Goal: Communication & Community: Answer question/provide support

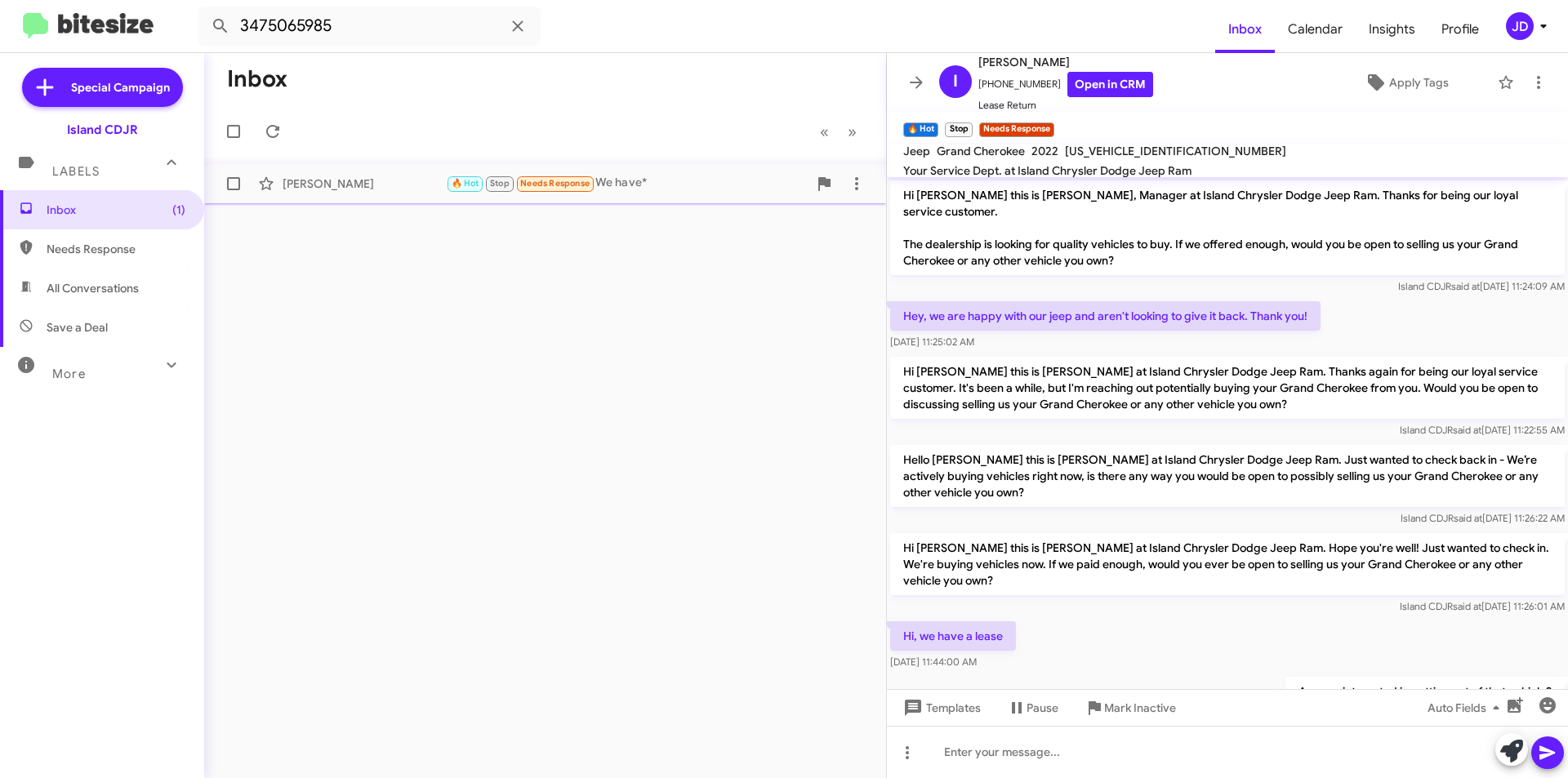
scroll to position [866, 0]
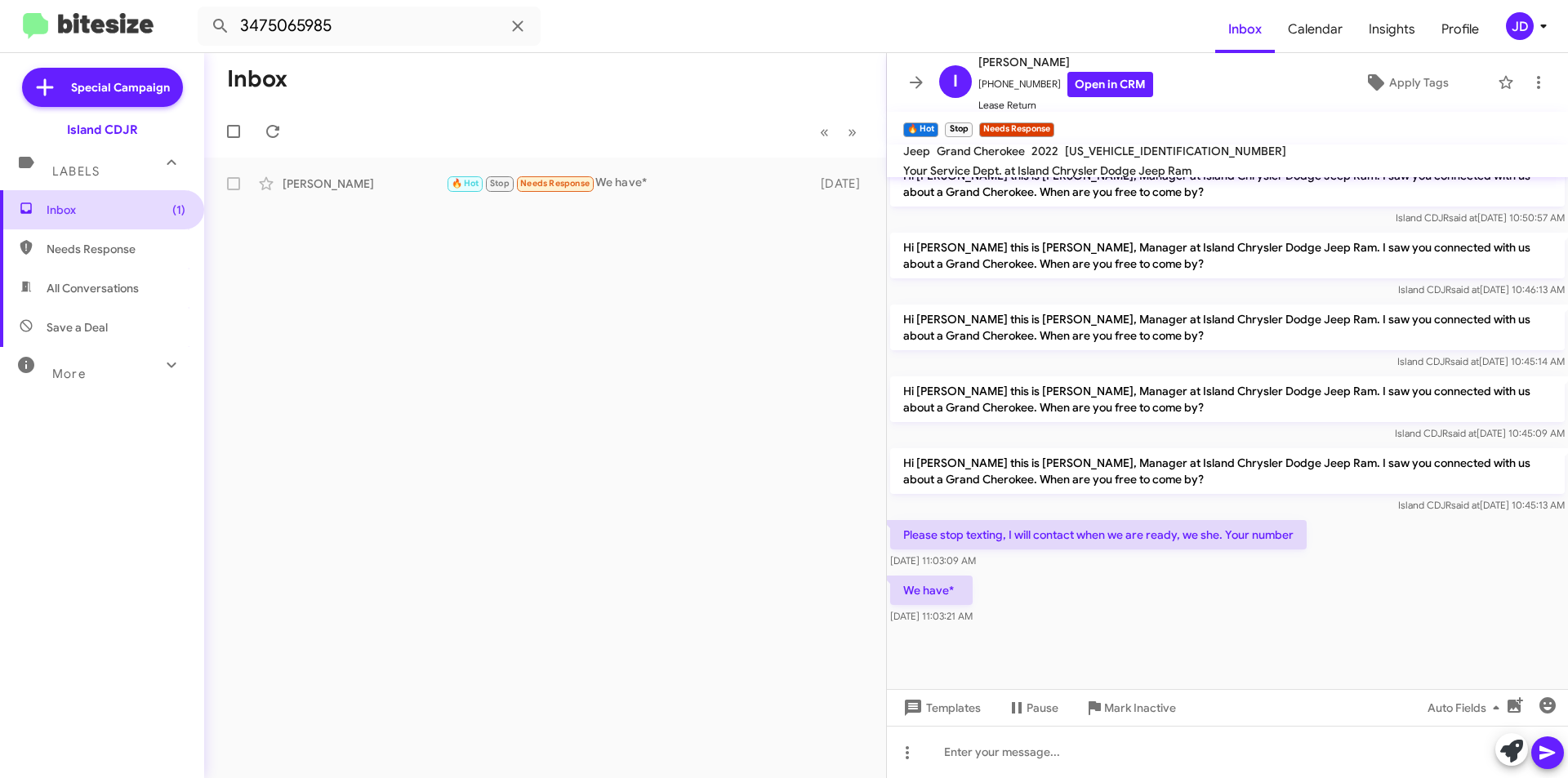
click at [149, 204] on span "Inbox (1)" at bounding box center [116, 210] width 139 height 17
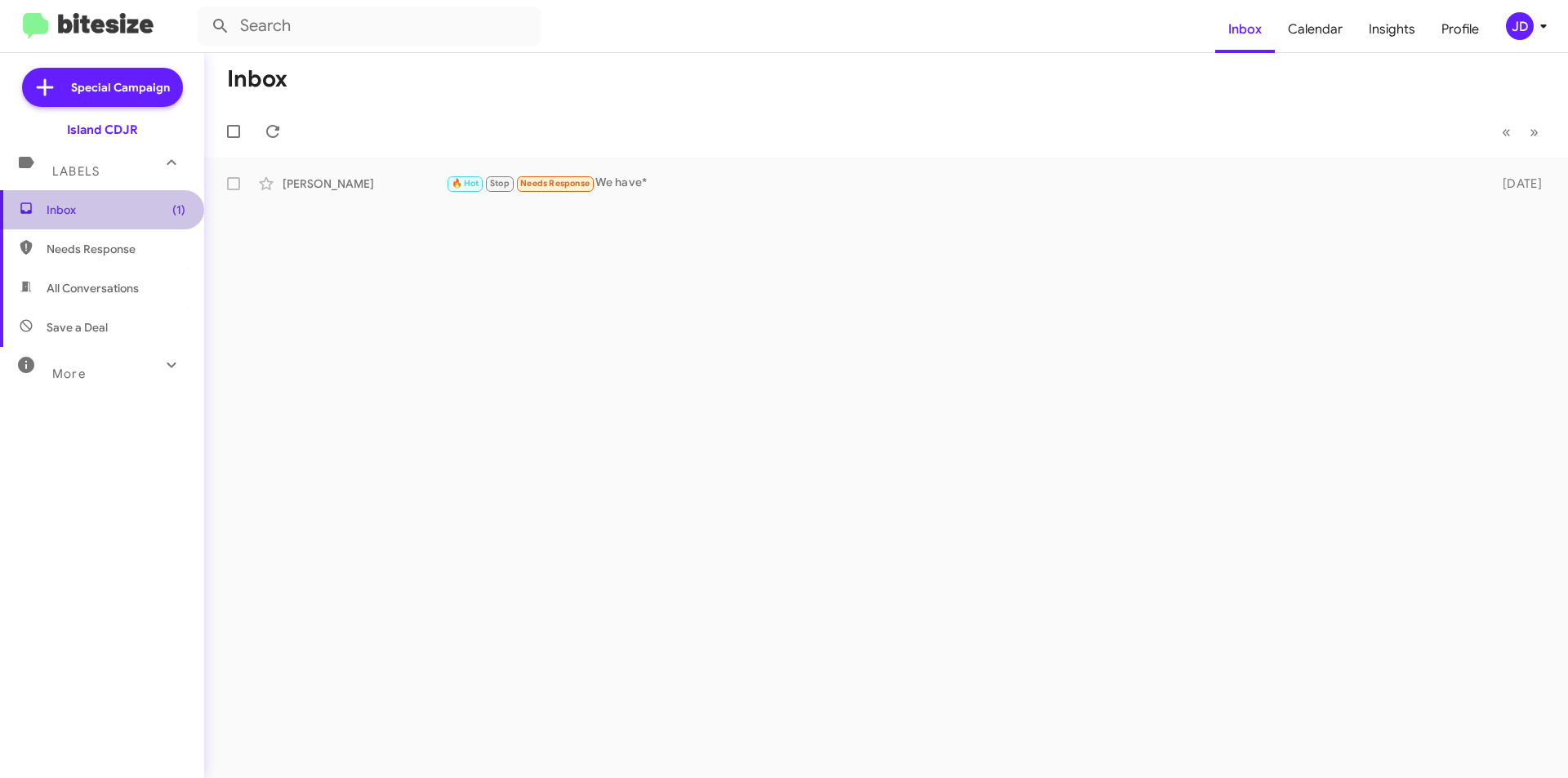
click at [169, 201] on span "Inbox (1)" at bounding box center [102, 209] width 204 height 39
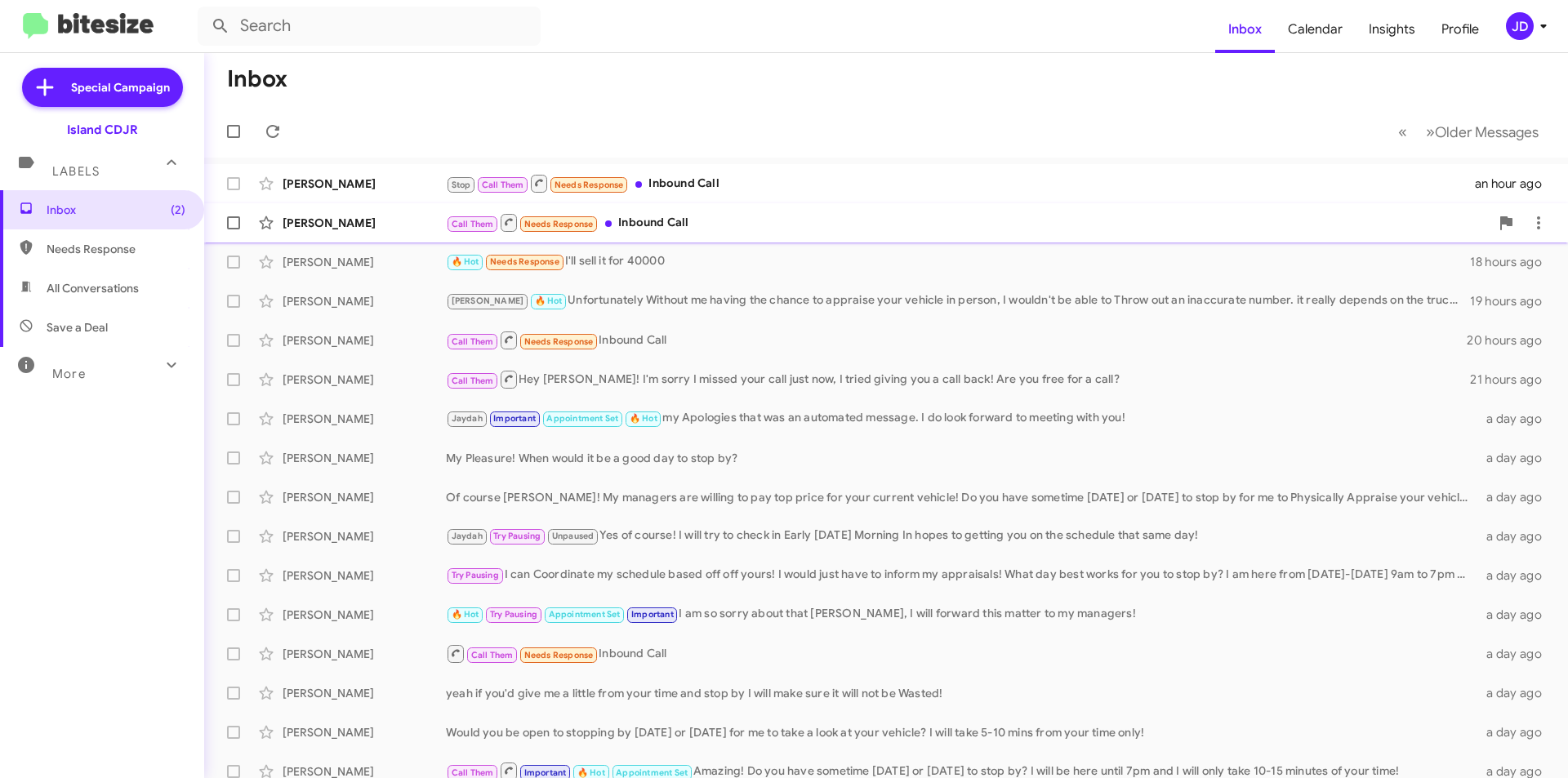
click at [645, 211] on div "[PERSON_NAME] Call Them Needs Response Inbound Call 16 hours ago" at bounding box center [886, 222] width 1337 height 32
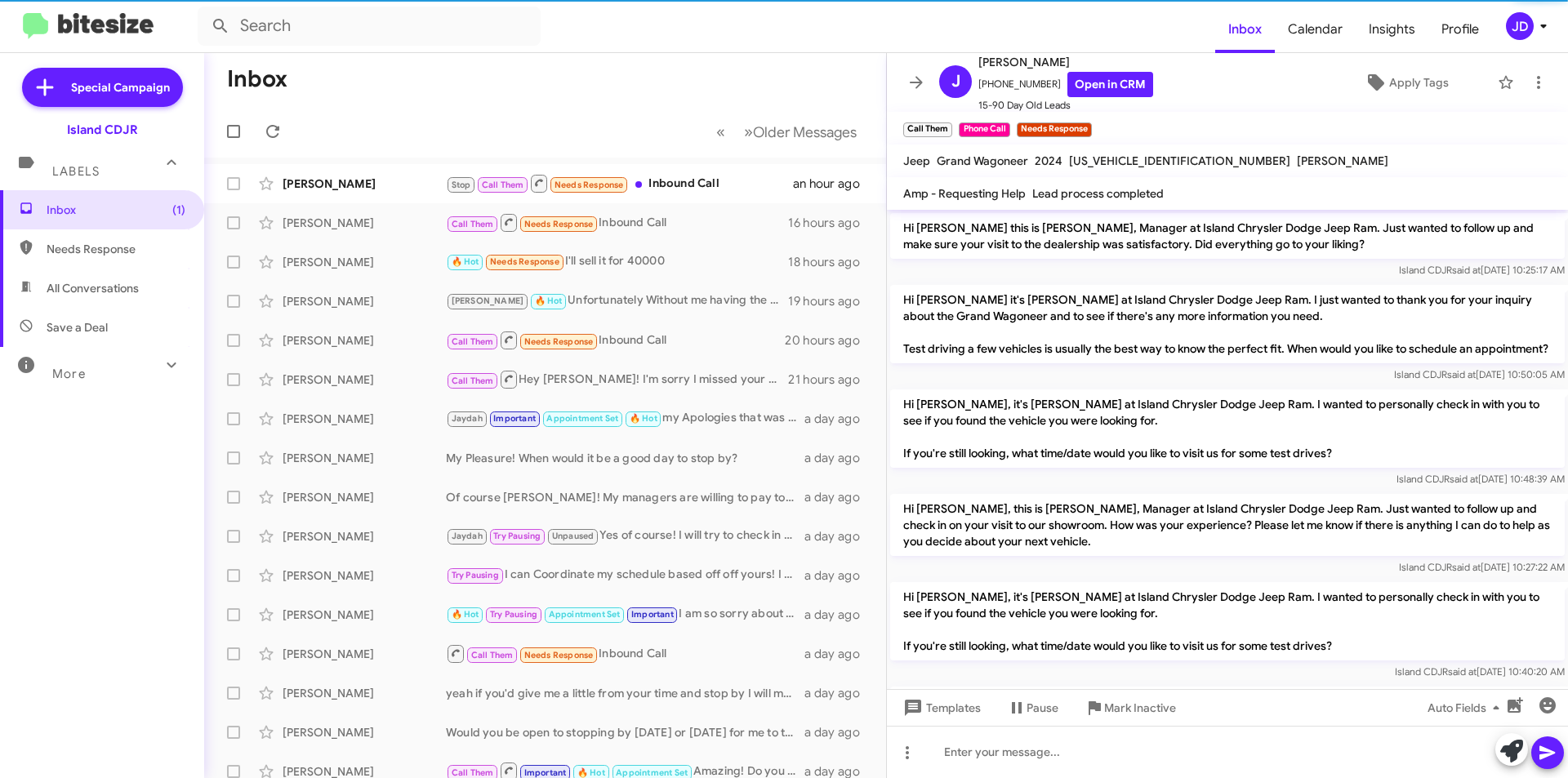
scroll to position [1211, 0]
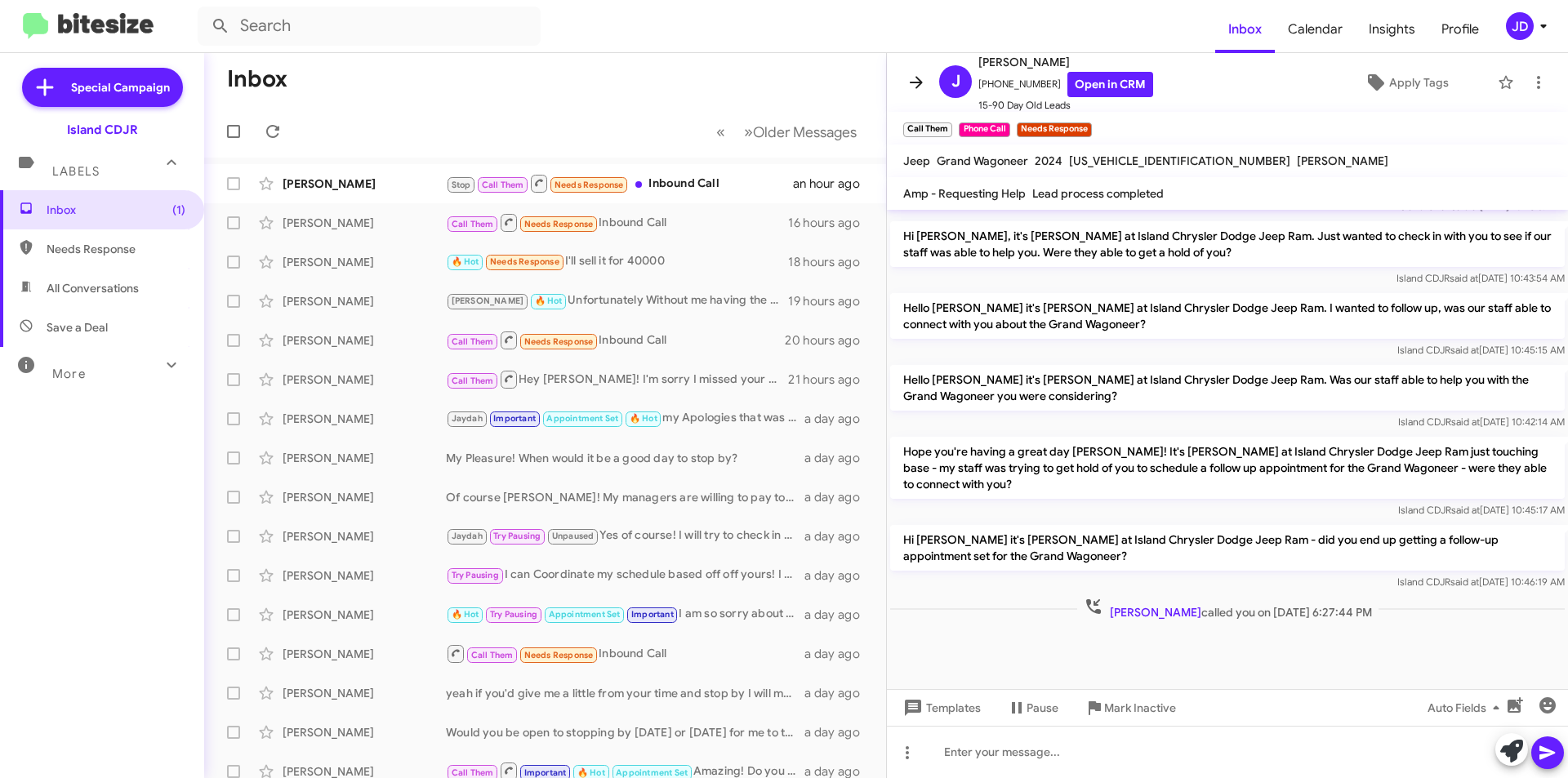
click at [906, 94] on button at bounding box center [916, 82] width 32 height 32
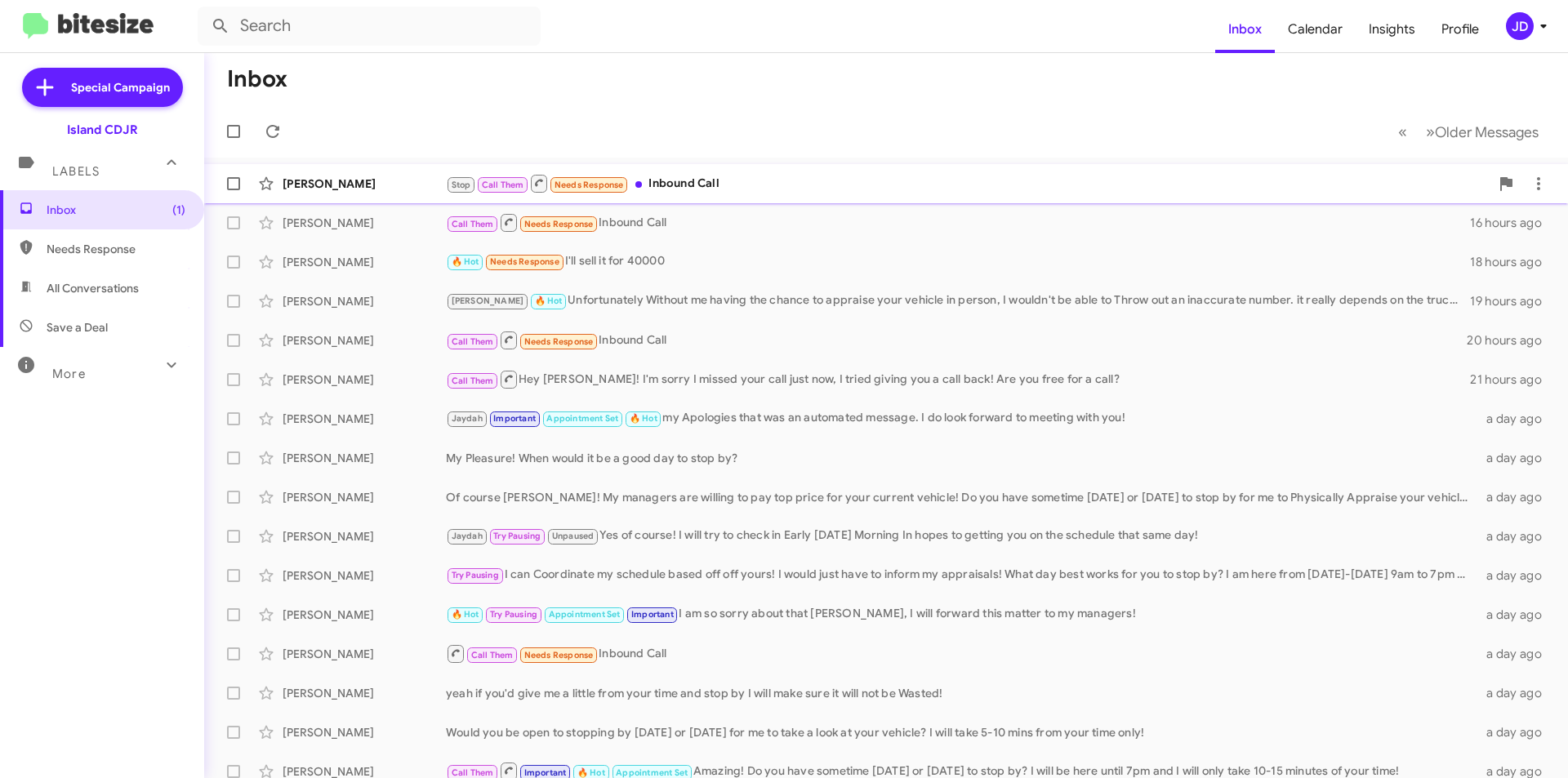
click at [701, 194] on div "Stop Call Them Needs Response Inbound Call" at bounding box center [967, 183] width 1044 height 20
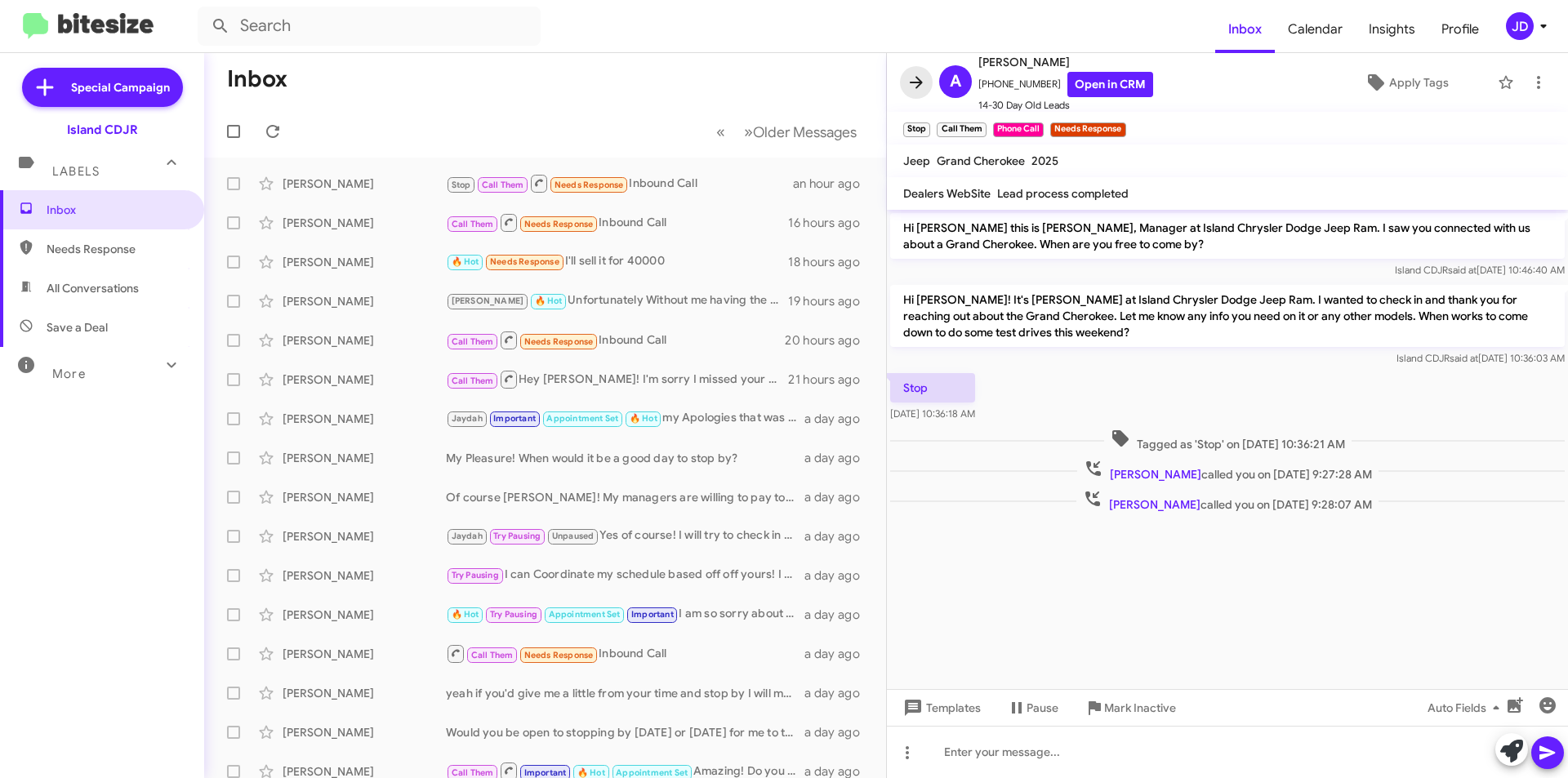
click at [906, 90] on span at bounding box center [916, 82] width 32 height 19
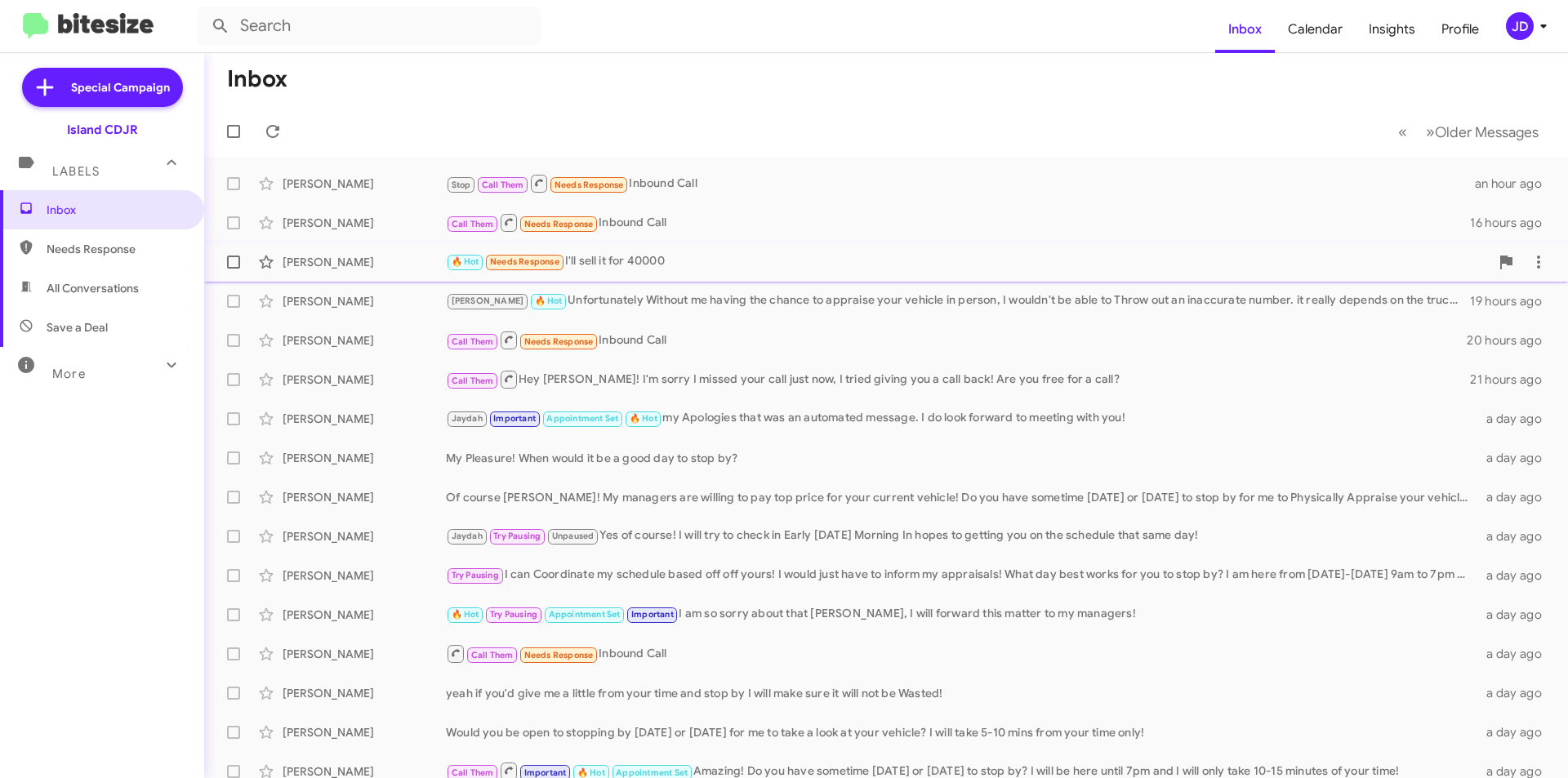
click at [737, 261] on div "🔥 Hot Needs Response I'll sell it for 40000" at bounding box center [967, 261] width 1044 height 19
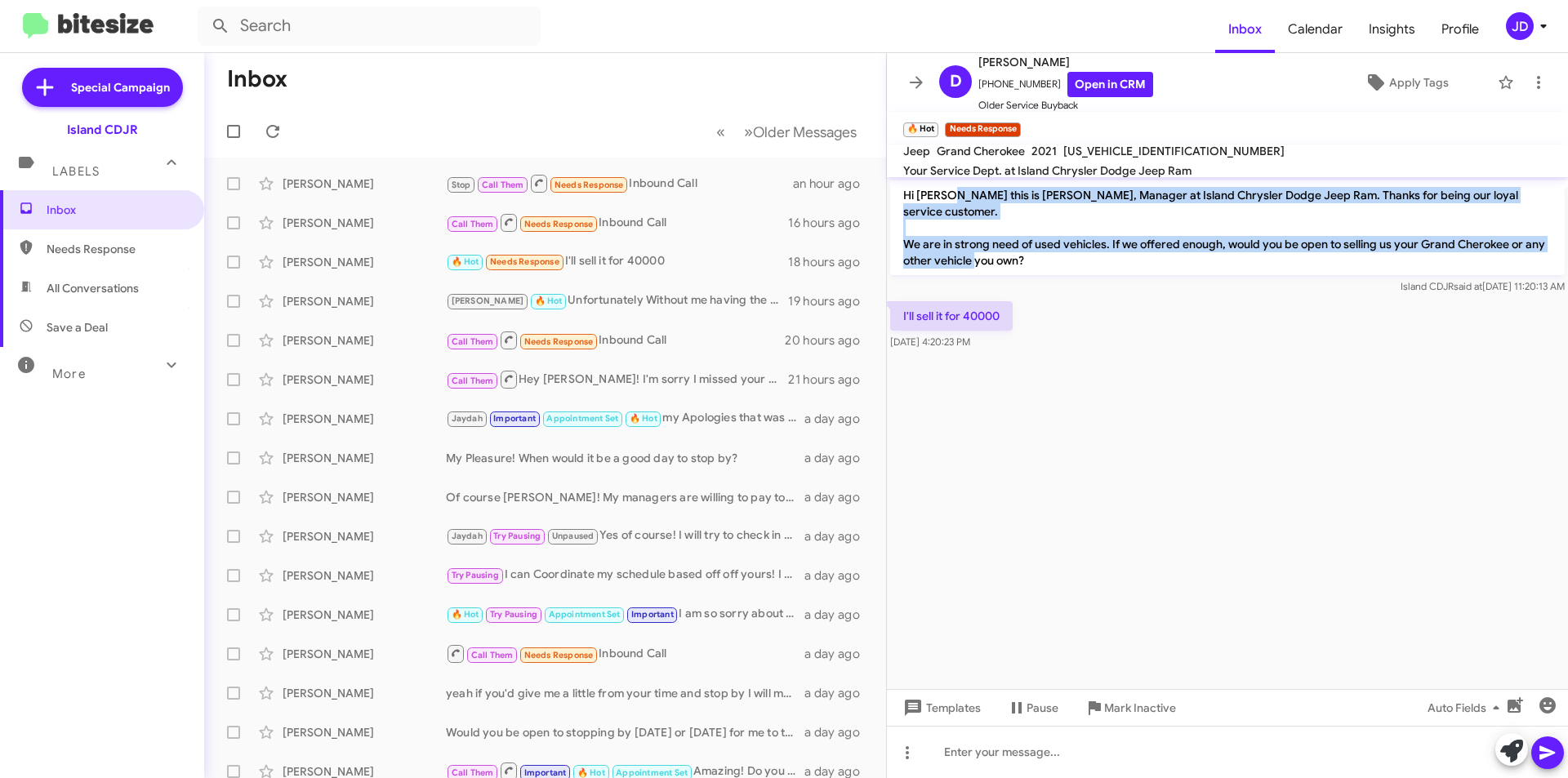
drag, startPoint x: 1071, startPoint y: 244, endPoint x: 948, endPoint y: 196, distance: 132.0
click at [948, 196] on p "Hi [PERSON_NAME] this is [PERSON_NAME], Manager at Island Chrysler Dodge Jeep R…" at bounding box center [1227, 228] width 674 height 94
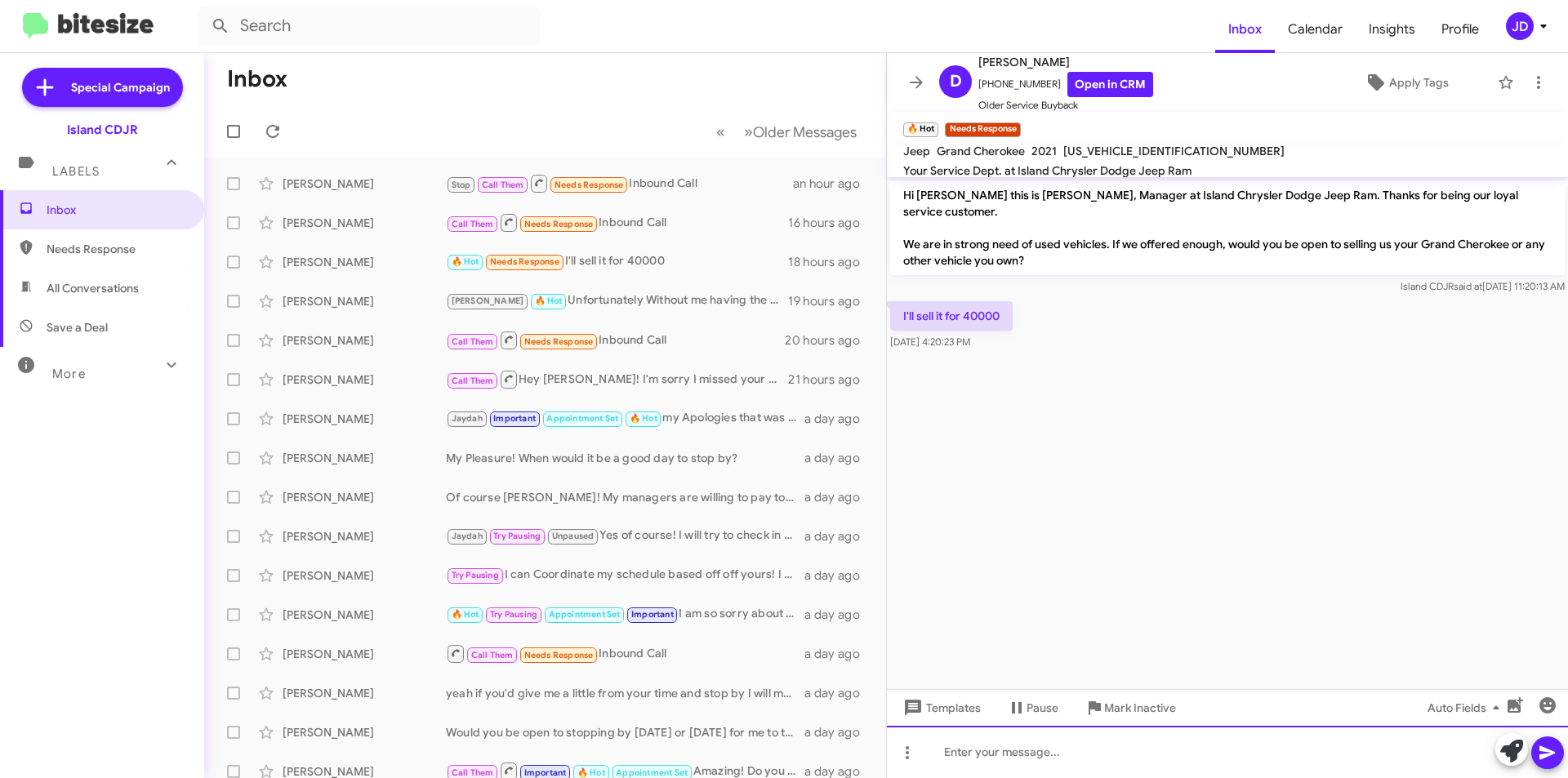
click at [1030, 735] on div at bounding box center [1226, 752] width 681 height 52
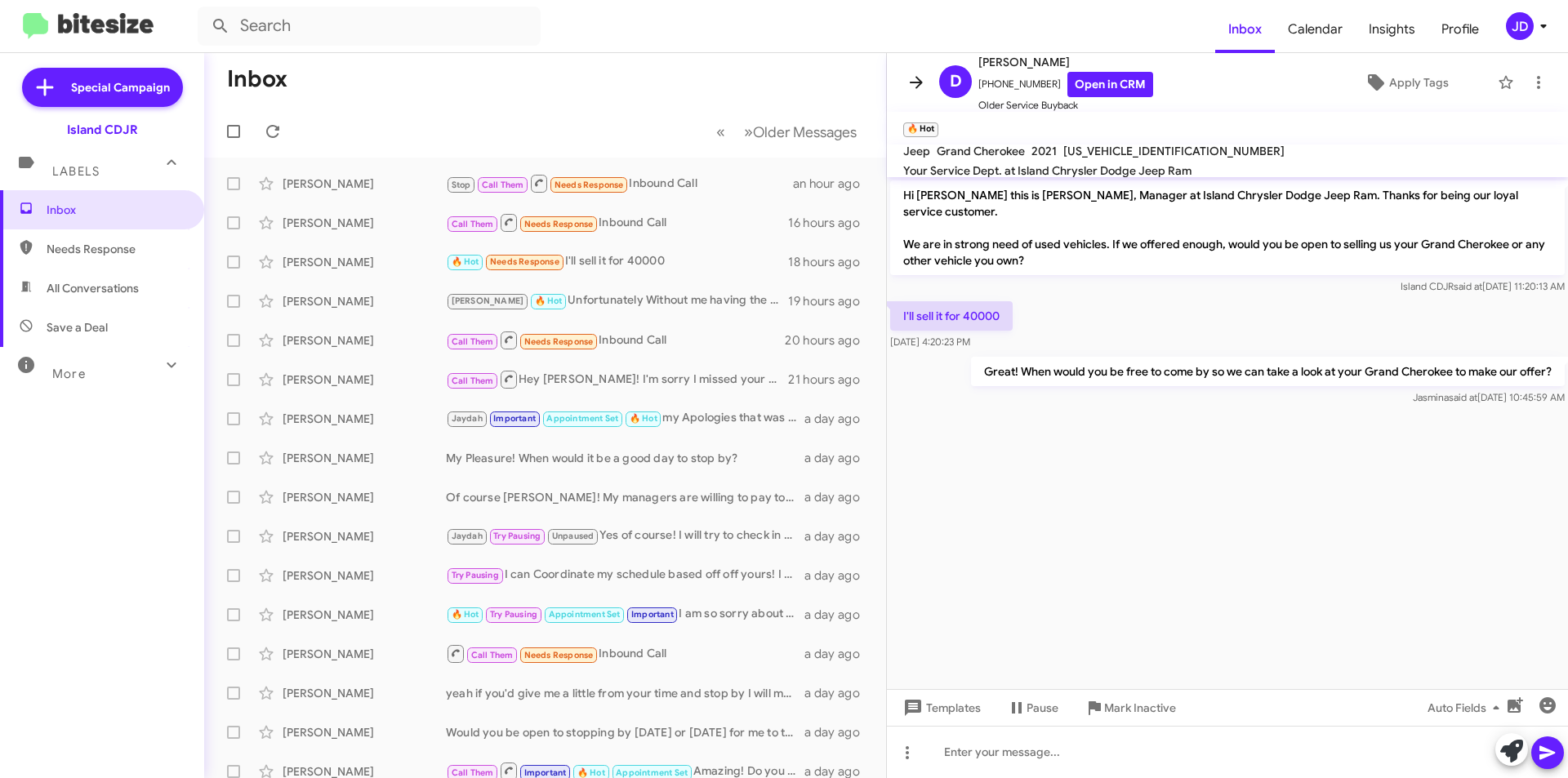
click at [910, 82] on icon at bounding box center [916, 82] width 13 height 12
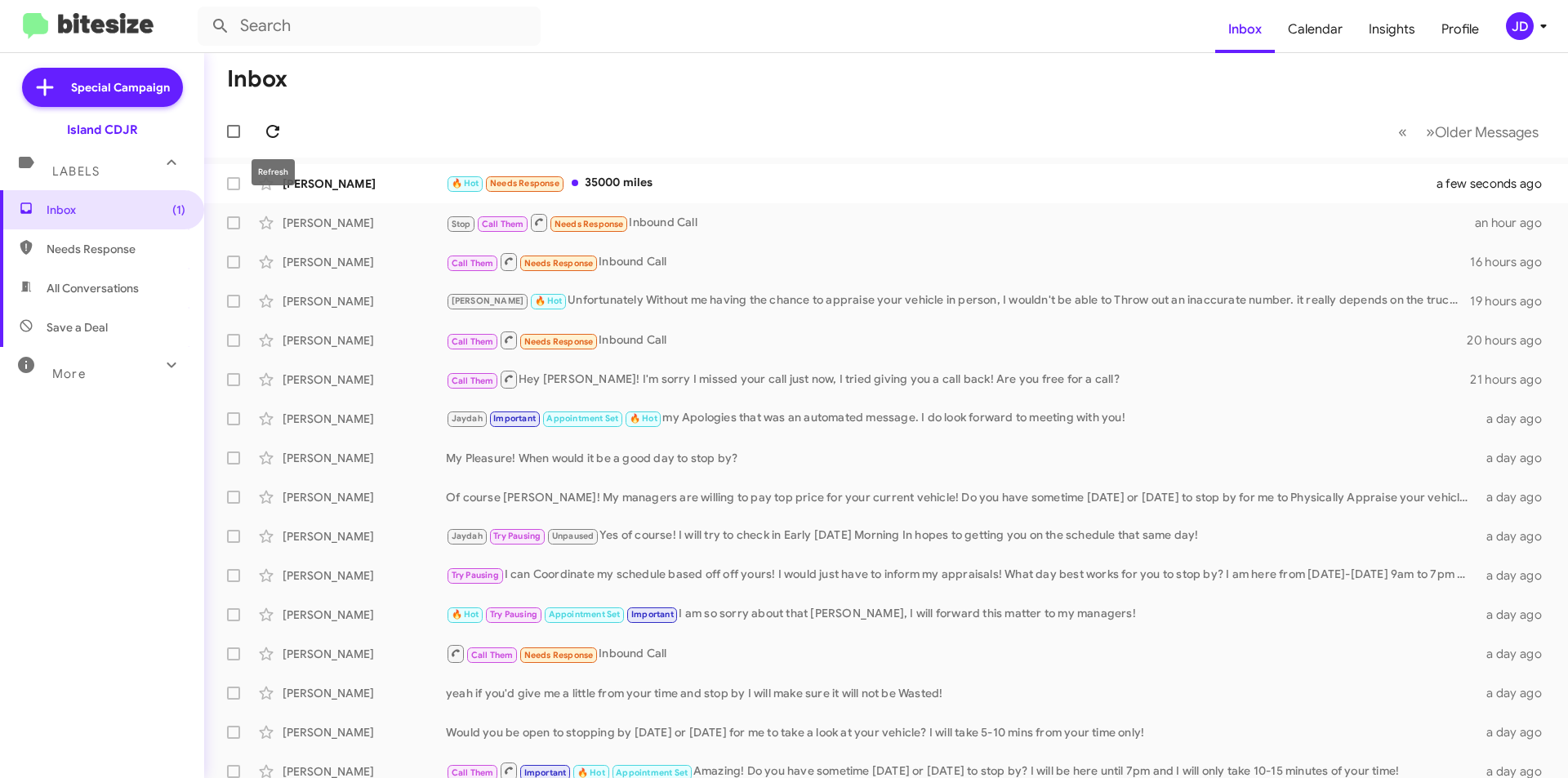
click at [271, 136] on icon at bounding box center [272, 132] width 13 height 13
click at [603, 155] on mat-toolbar-row "« Previous » Next Older Messages" at bounding box center [885, 132] width 1363 height 52
click at [607, 169] on div "Denis Sverzhanovskiy 🔥 Hot Needs Response 35000 miles a few seconds ago" at bounding box center [886, 183] width 1337 height 32
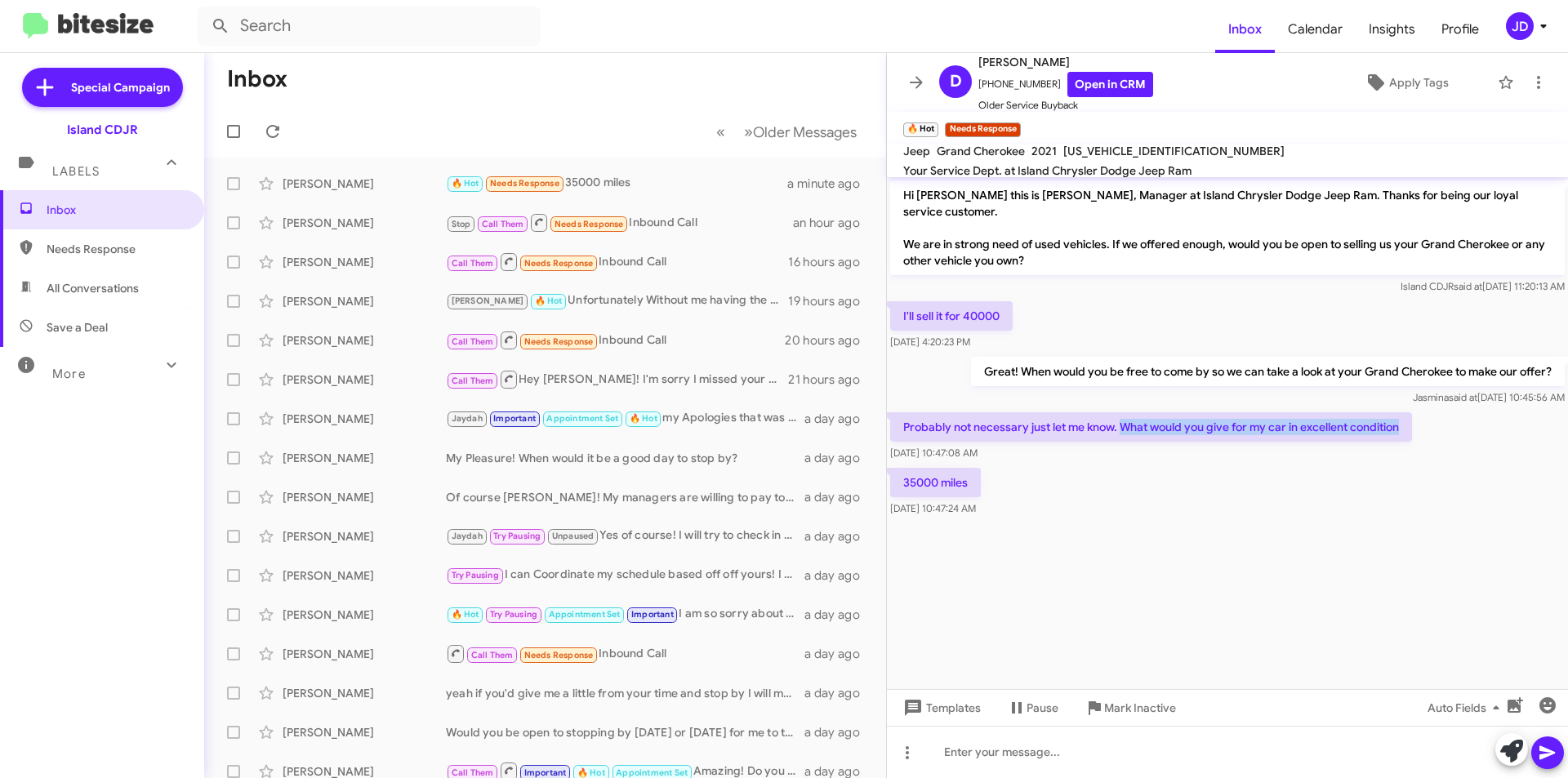
drag, startPoint x: 1126, startPoint y: 415, endPoint x: 1418, endPoint y: 420, distance: 292.0
click at [1418, 420] on div "Probably not necessary just let me know. What would you give for my car in exce…" at bounding box center [1226, 437] width 681 height 56
click at [1173, 753] on div at bounding box center [1226, 752] width 681 height 52
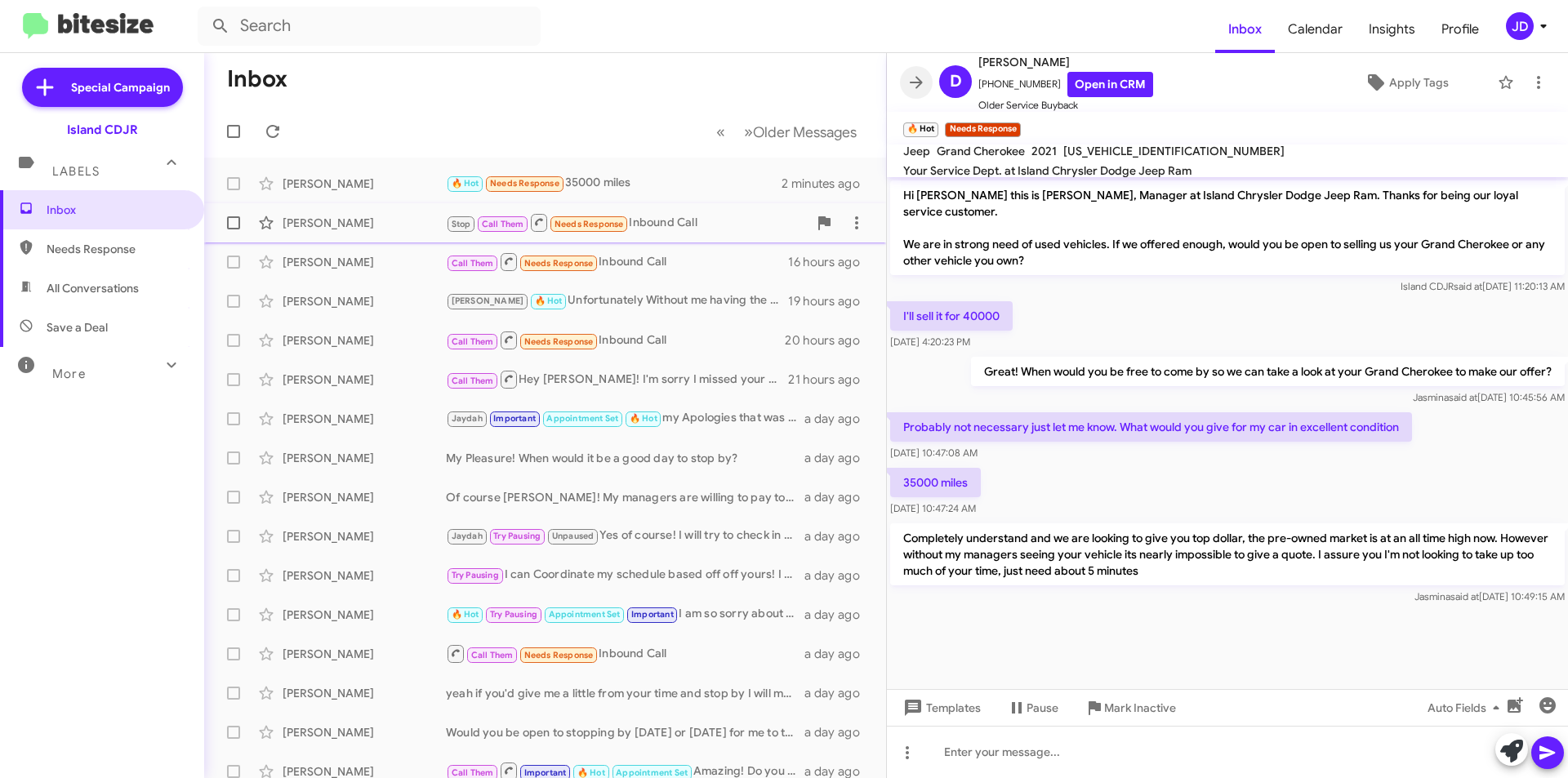
drag, startPoint x: 918, startPoint y: 82, endPoint x: 576, endPoint y: 218, distance: 368.0
click at [915, 82] on icon at bounding box center [916, 82] width 13 height 12
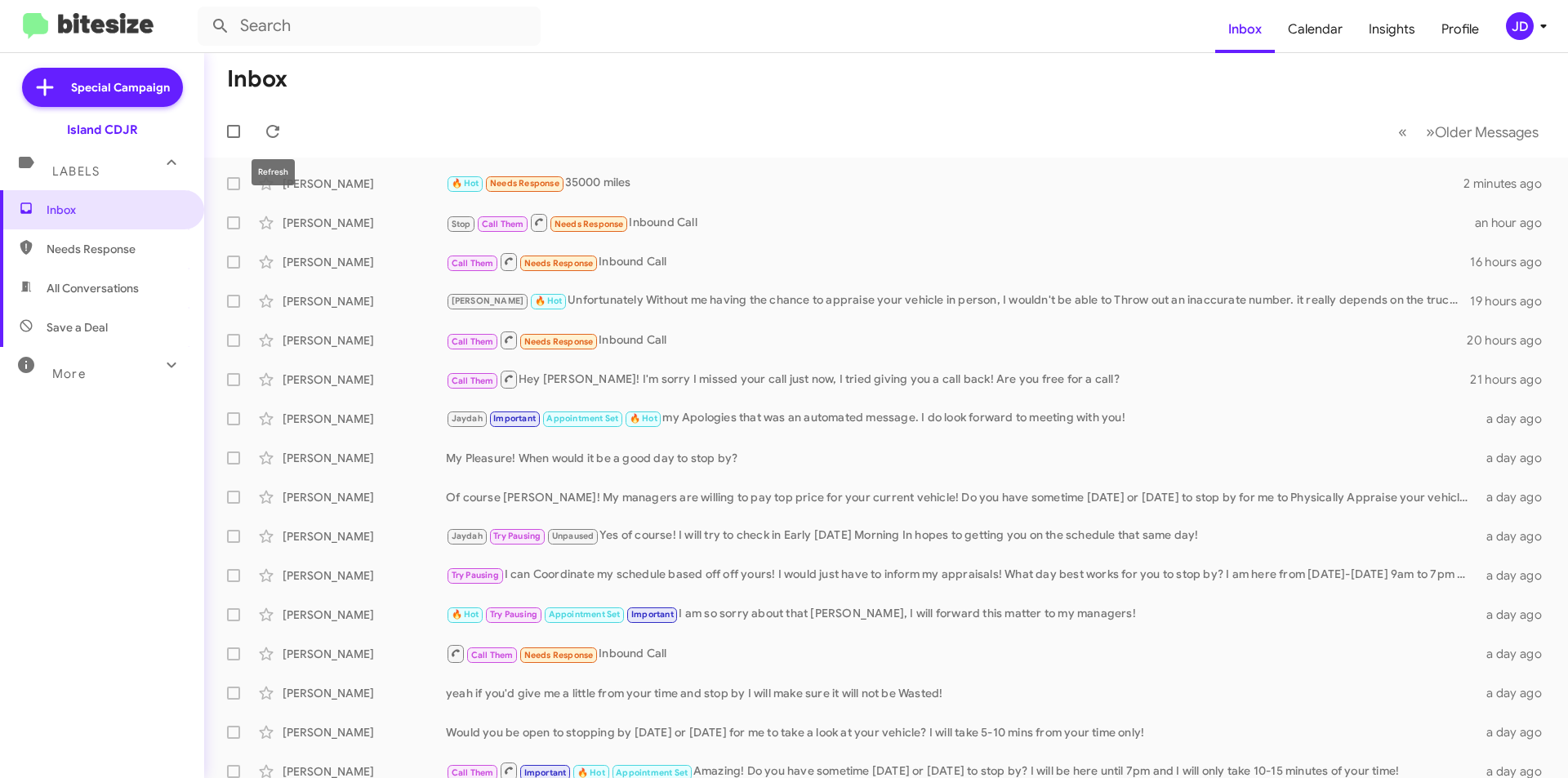
click at [284, 118] on mat-toolbar-row "« Previous » Next Older Messages" at bounding box center [885, 132] width 1363 height 52
click at [279, 128] on icon at bounding box center [272, 132] width 13 height 13
click at [270, 121] on icon at bounding box center [272, 131] width 19 height 19
